Goal: Information Seeking & Learning: Check status

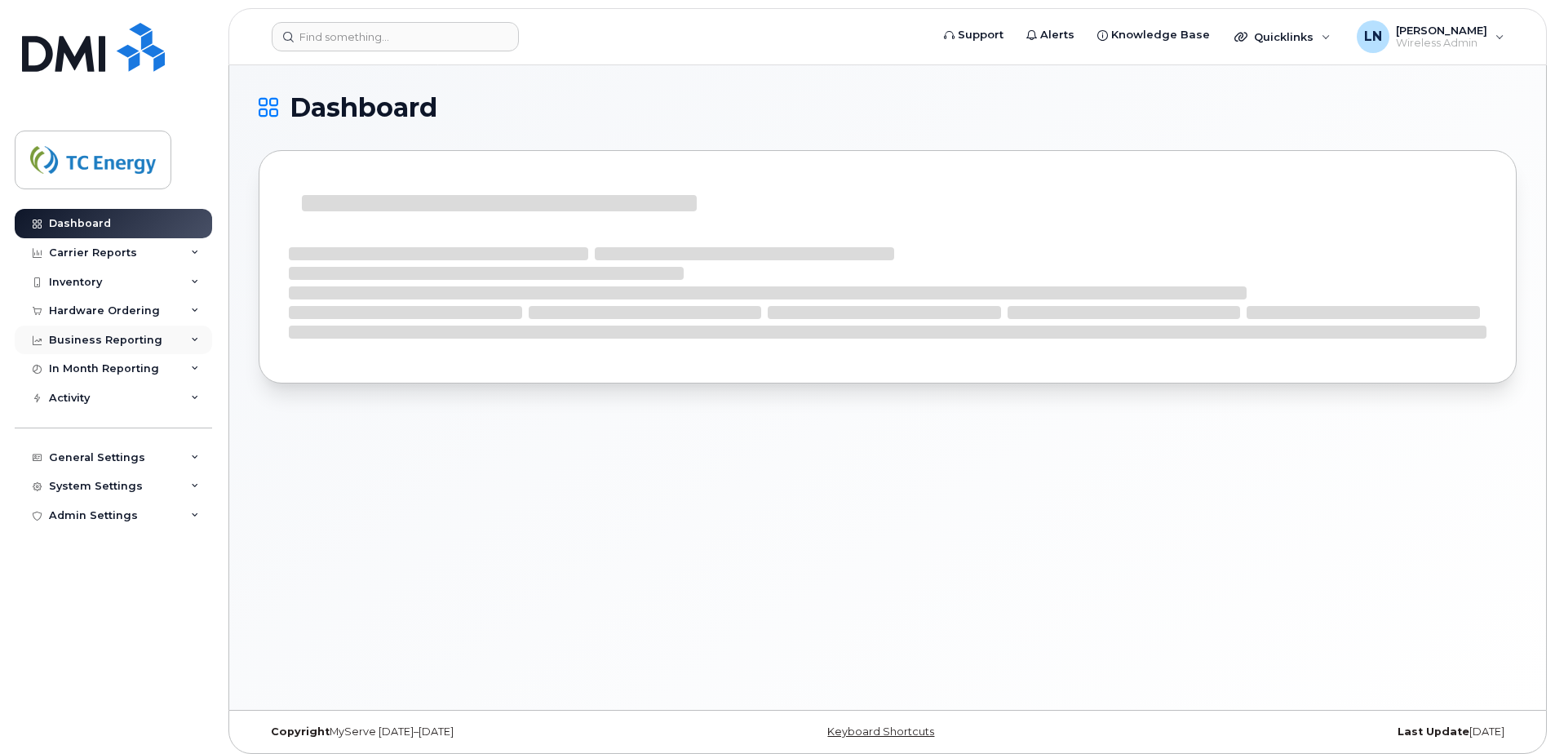
click at [198, 340] on div "Business Reporting" at bounding box center [113, 340] width 197 height 29
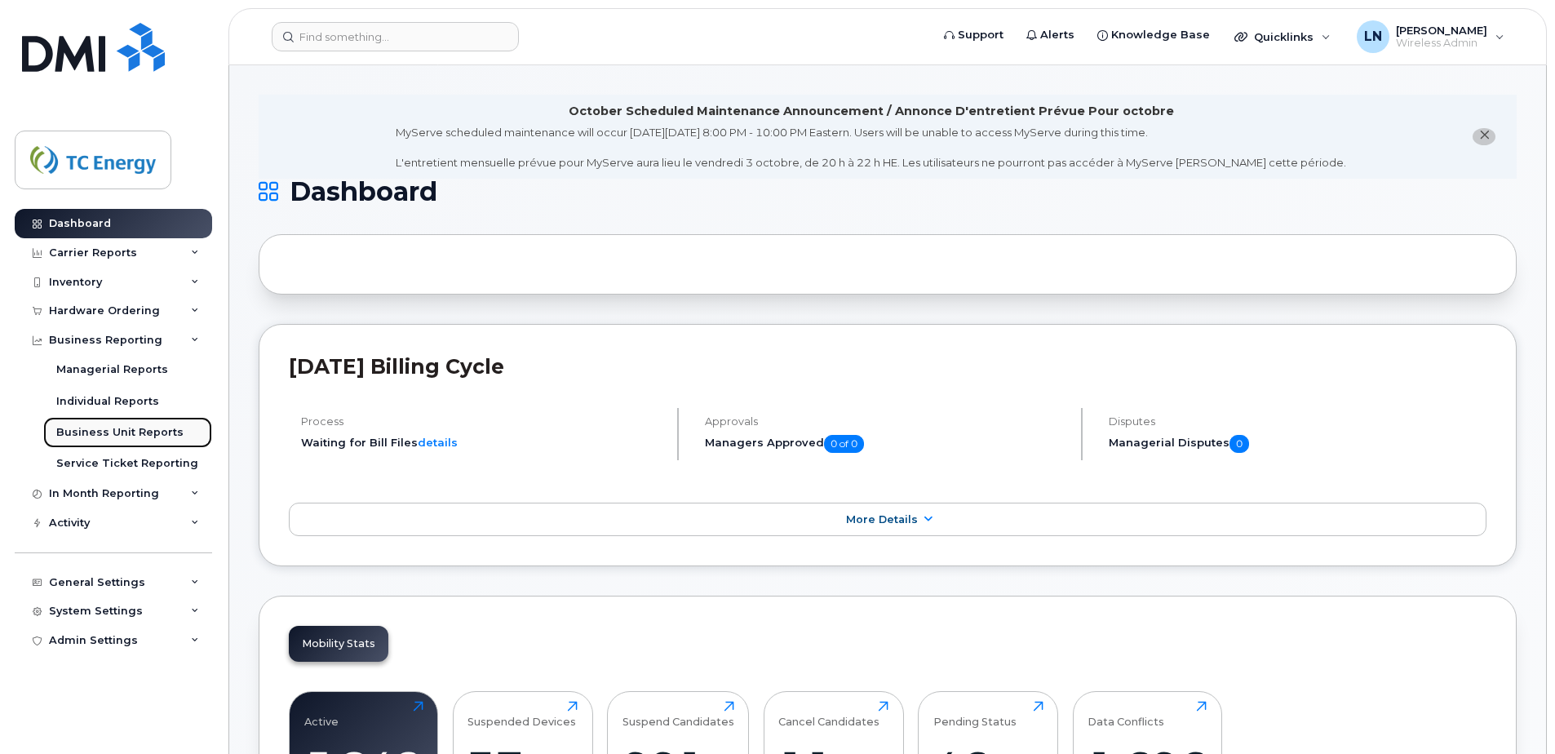
click at [109, 426] on div "Business Unit Reports" at bounding box center [119, 432] width 127 height 15
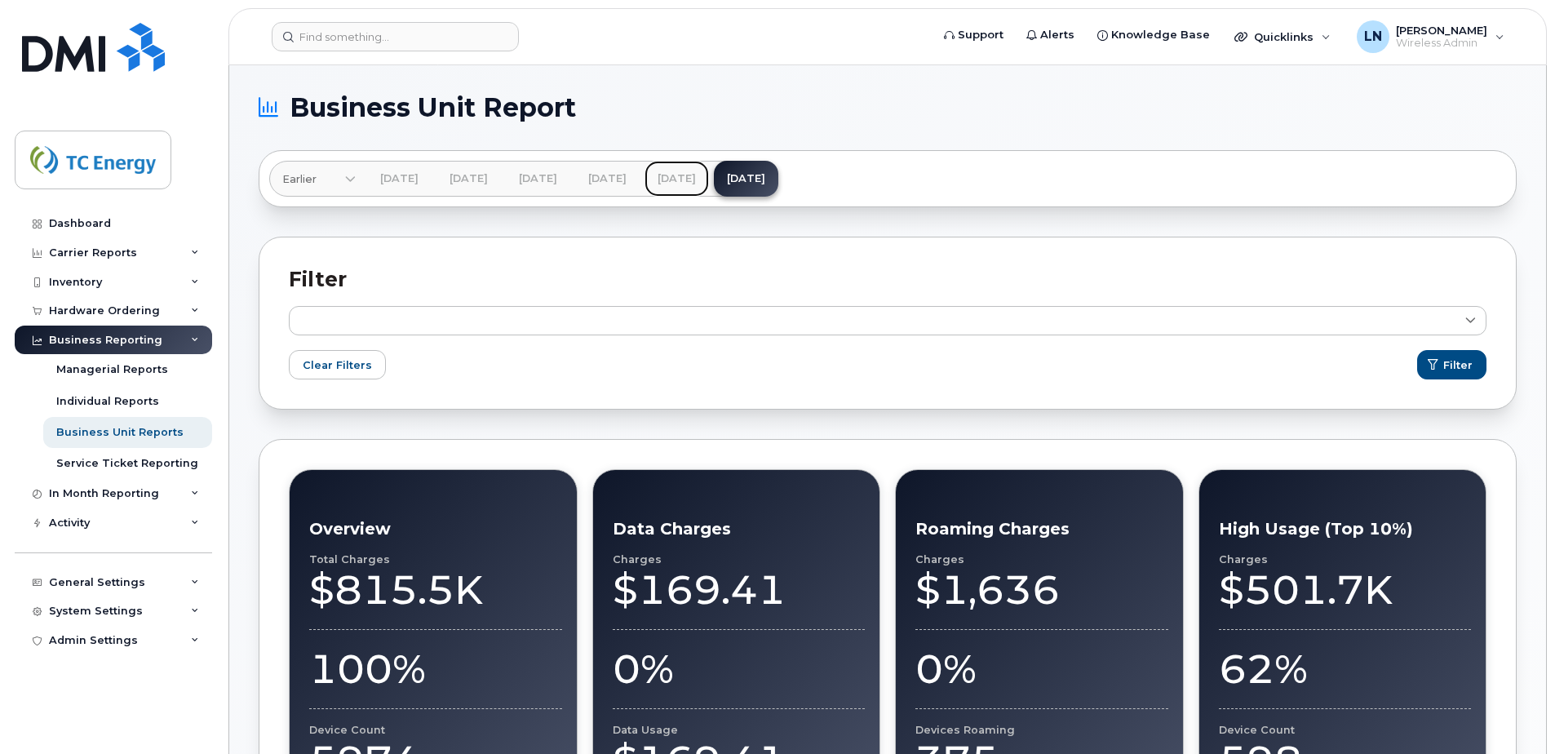
click at [709, 179] on link "[DATE]" at bounding box center [677, 179] width 64 height 36
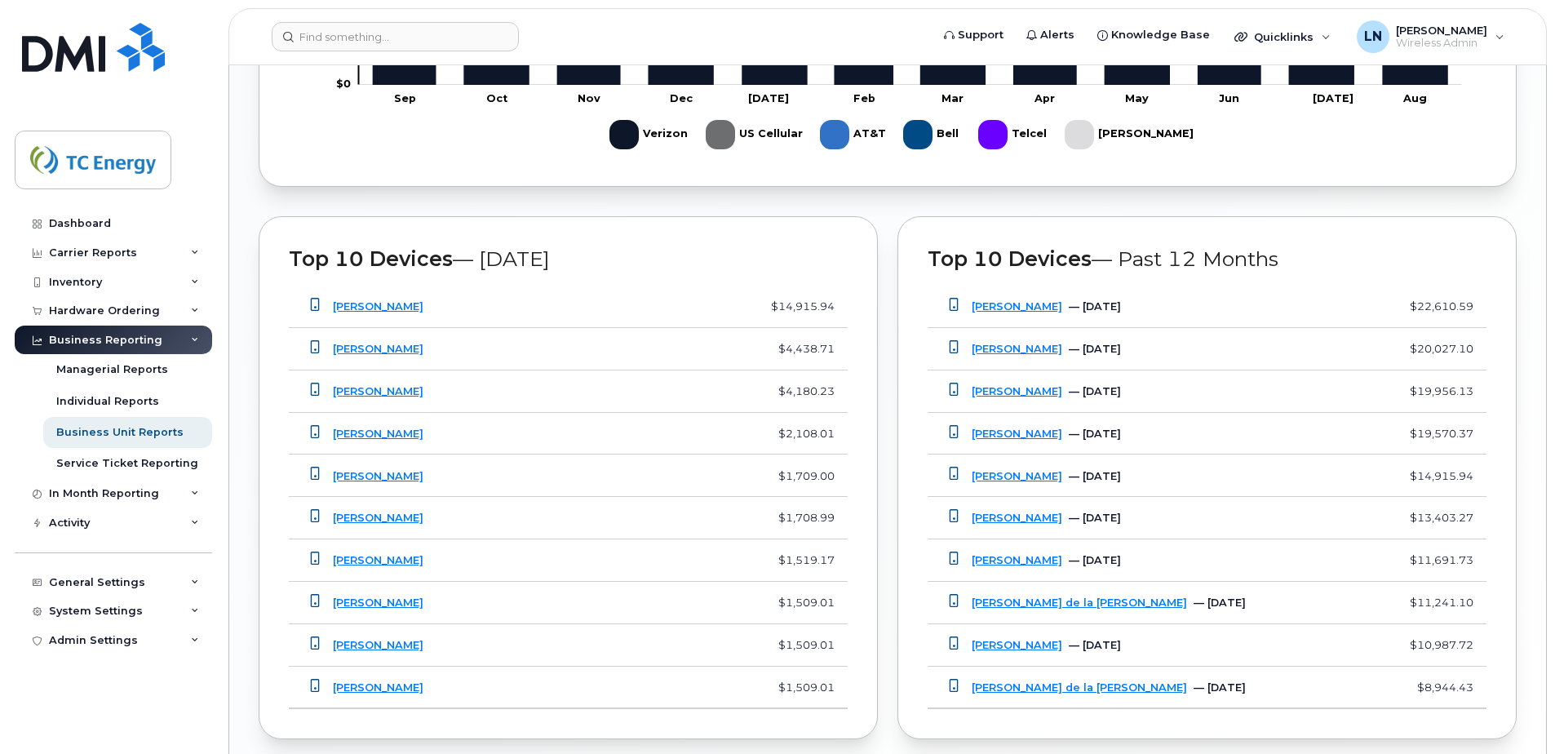
scroll to position [1251, 0]
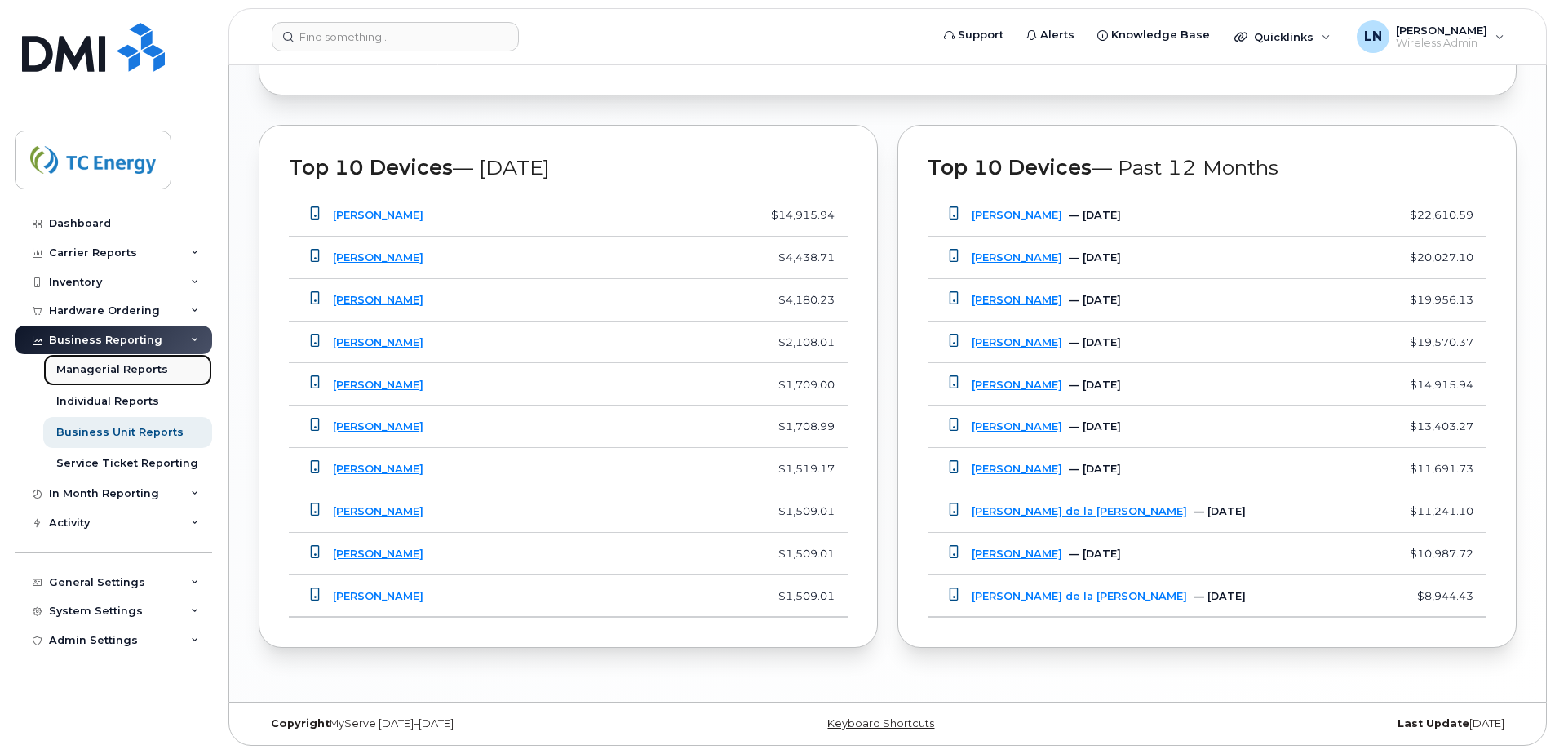
click at [137, 370] on div "Managerial Reports" at bounding box center [112, 369] width 112 height 15
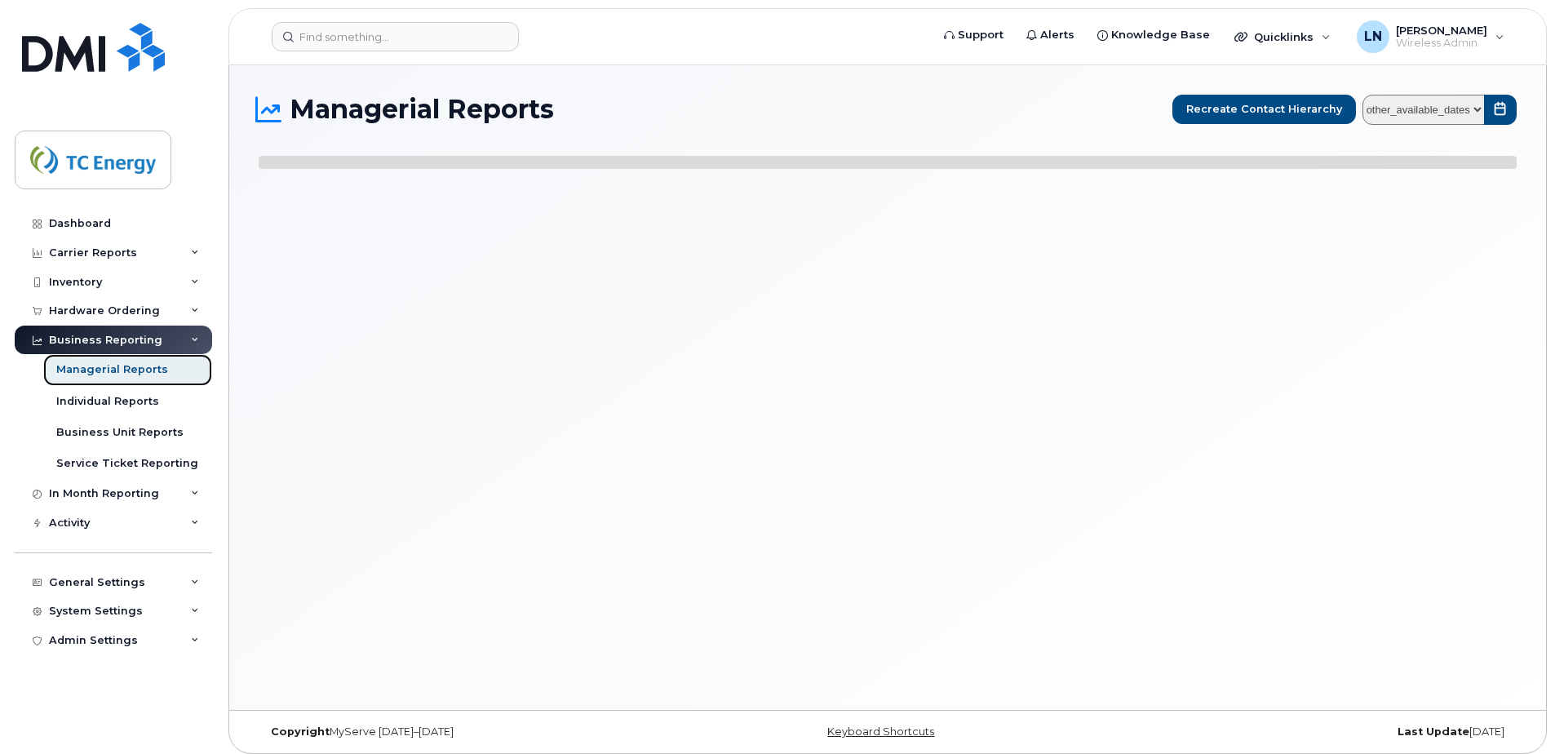
select select
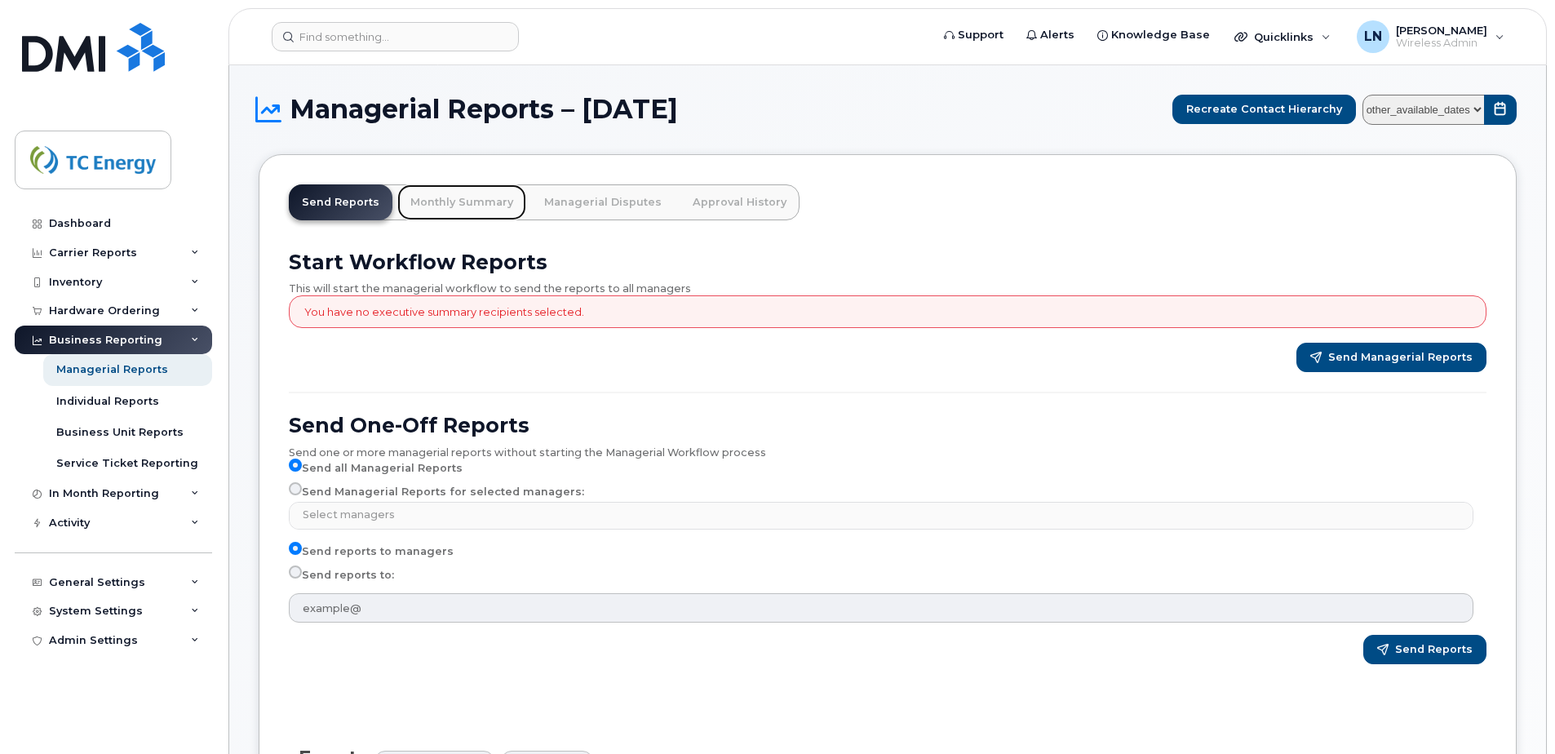
click at [452, 195] on link "Monthly Summary" at bounding box center [461, 202] width 129 height 36
